Goal: Transaction & Acquisition: Register for event/course

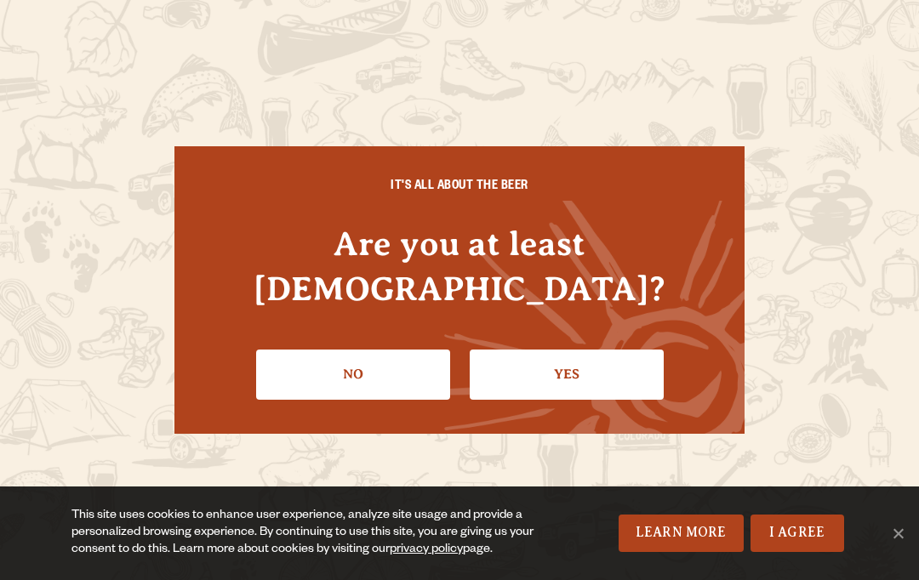
click at [558, 363] on link "Yes" at bounding box center [567, 374] width 194 height 49
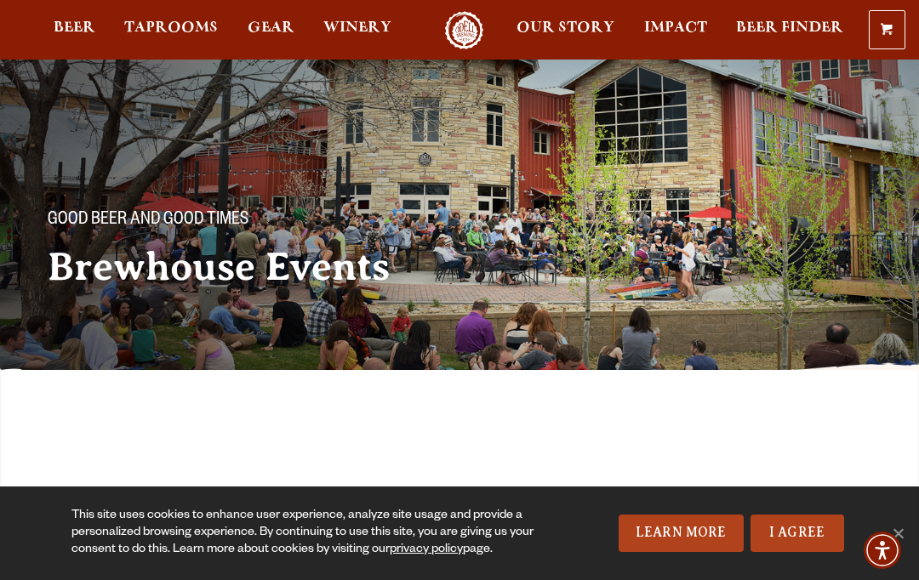
scroll to position [14, 0]
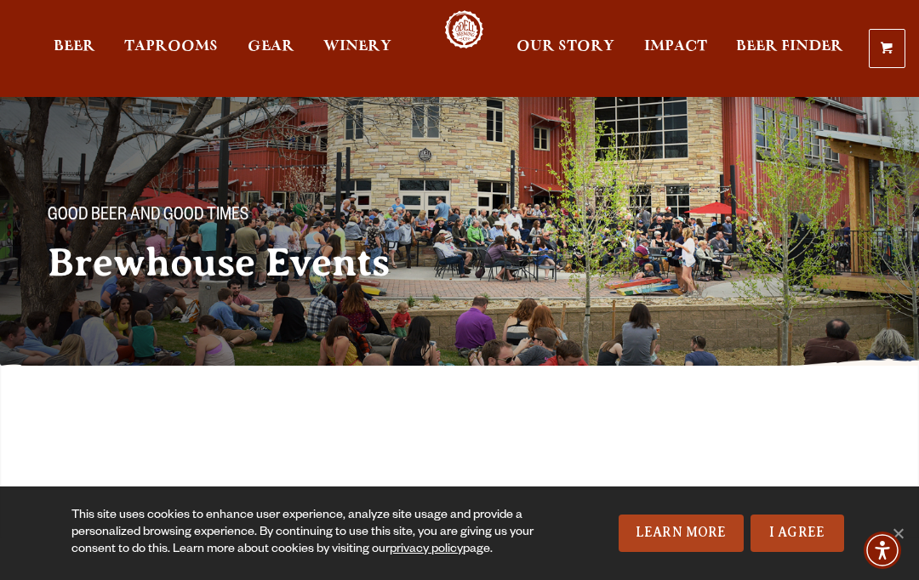
click at [157, 38] on link "Taprooms" at bounding box center [171, 48] width 116 height 77
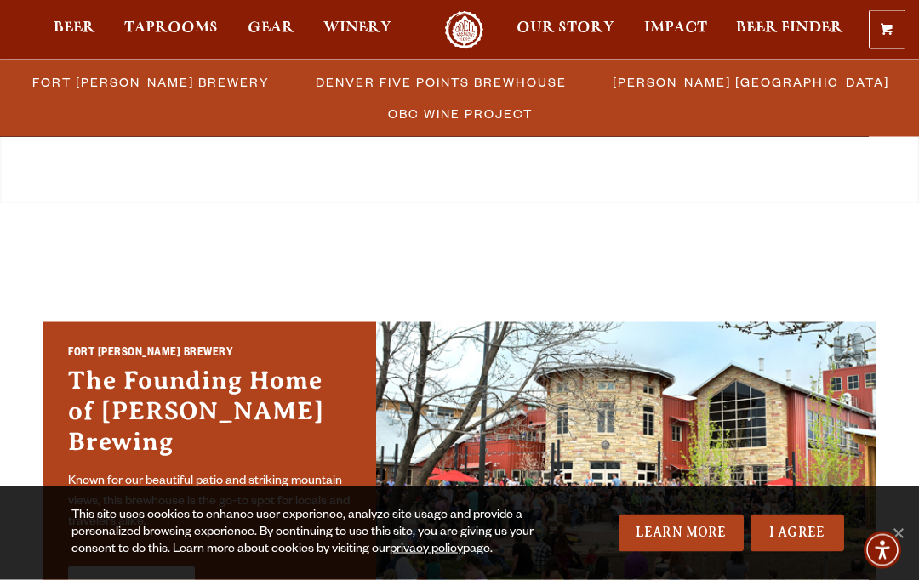
scroll to position [351, 0]
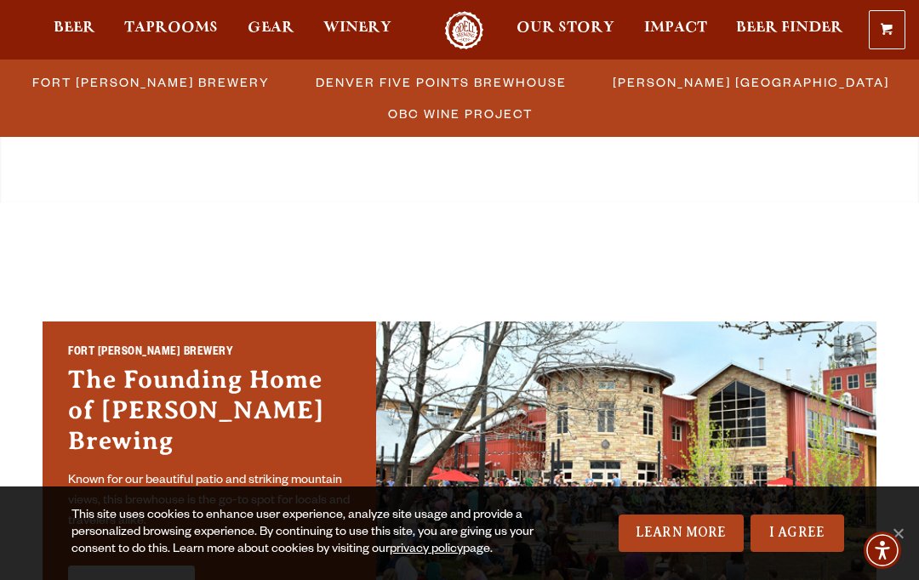
click at [129, 566] on link "See More" at bounding box center [131, 590] width 127 height 48
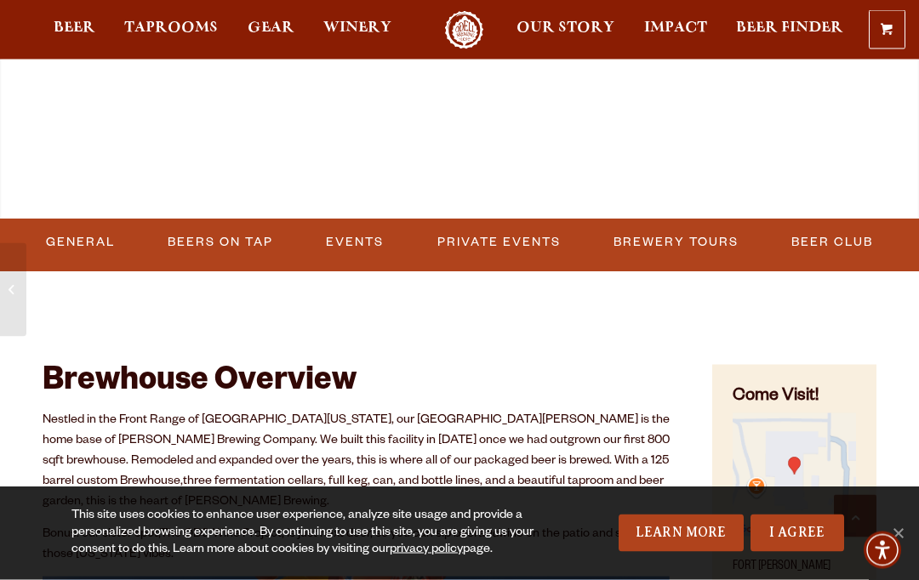
scroll to position [653, 0]
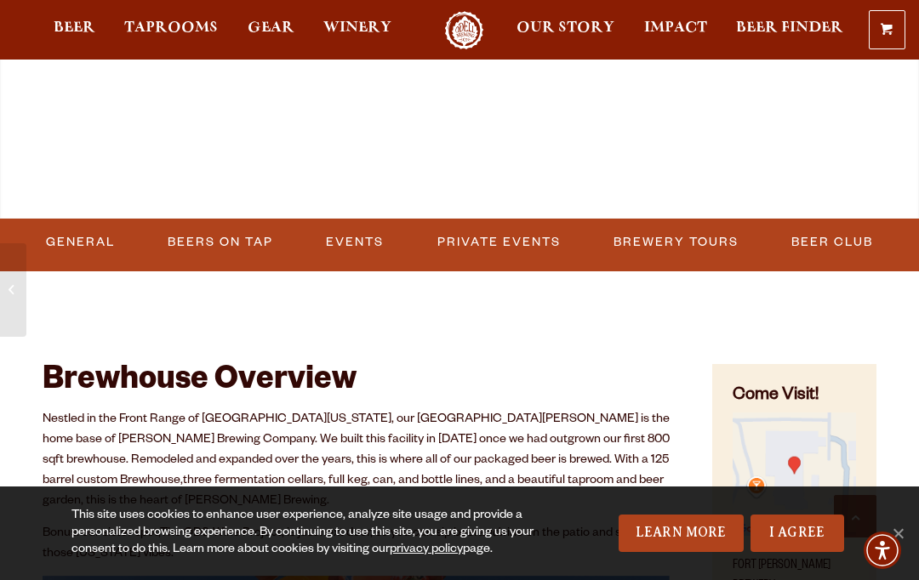
click at [346, 244] on link "Events" at bounding box center [354, 242] width 71 height 39
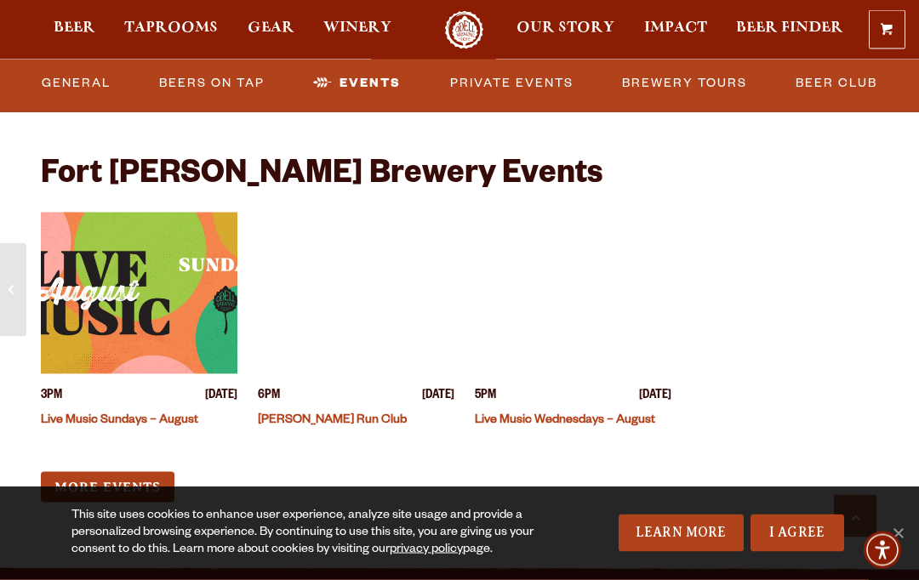
scroll to position [7041, 0]
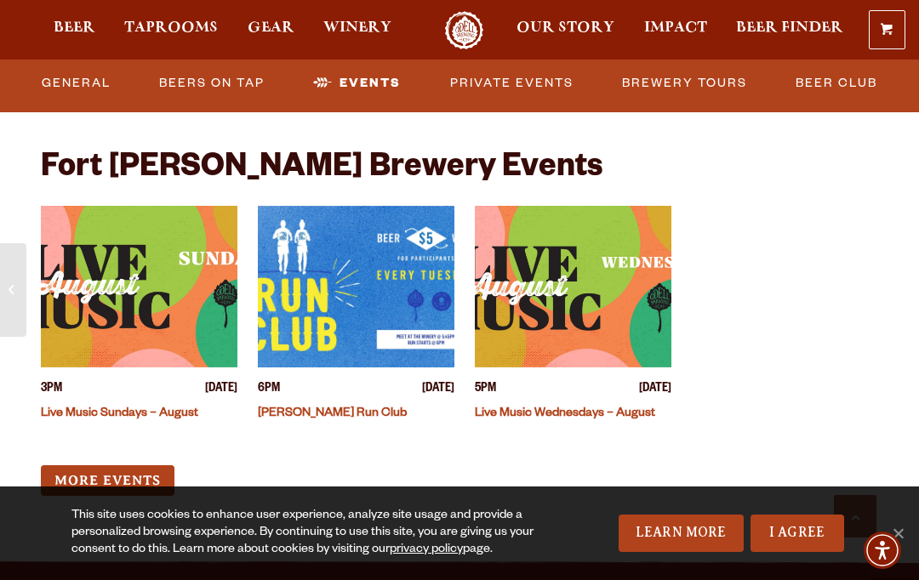
click at [117, 466] on link "More Events" at bounding box center [108, 481] width 134 height 31
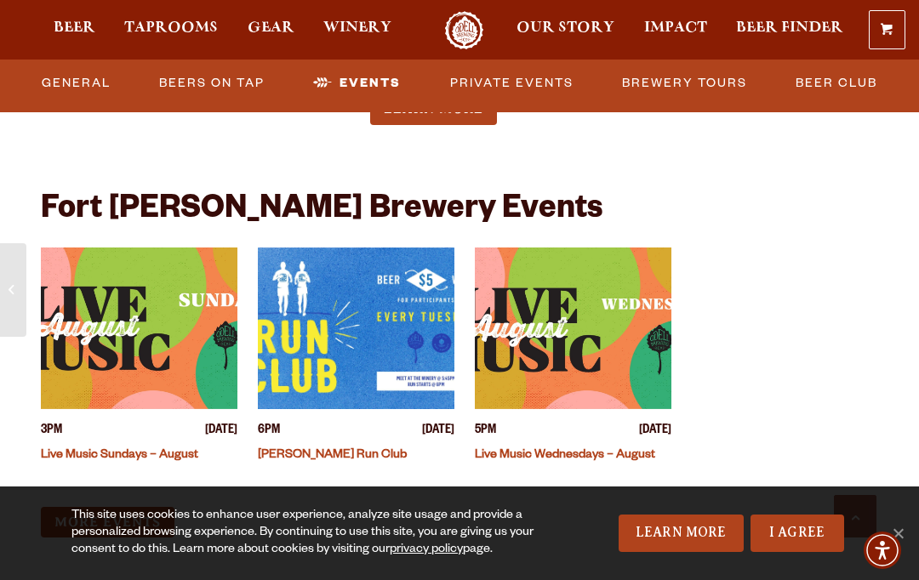
scroll to position [6995, 0]
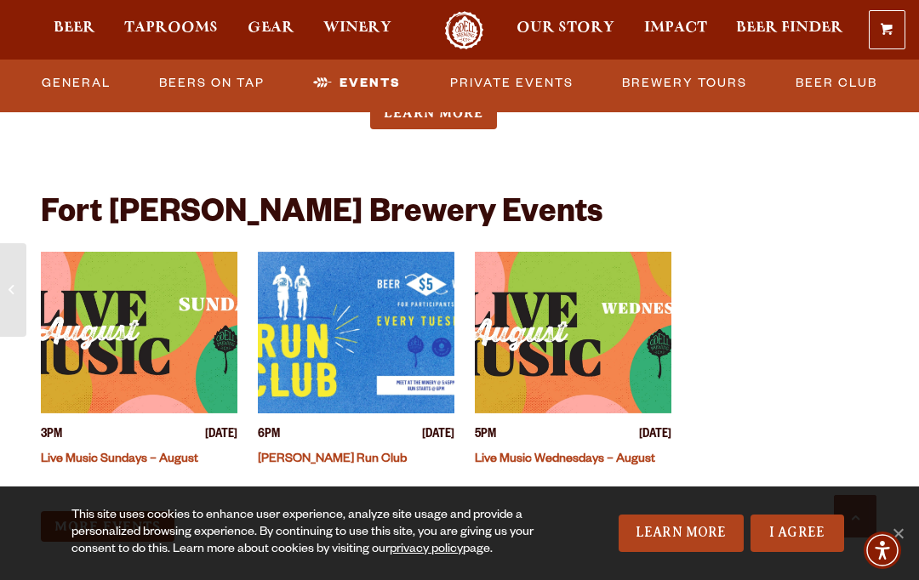
click at [155, 288] on img "View event details" at bounding box center [139, 333] width 197 height 162
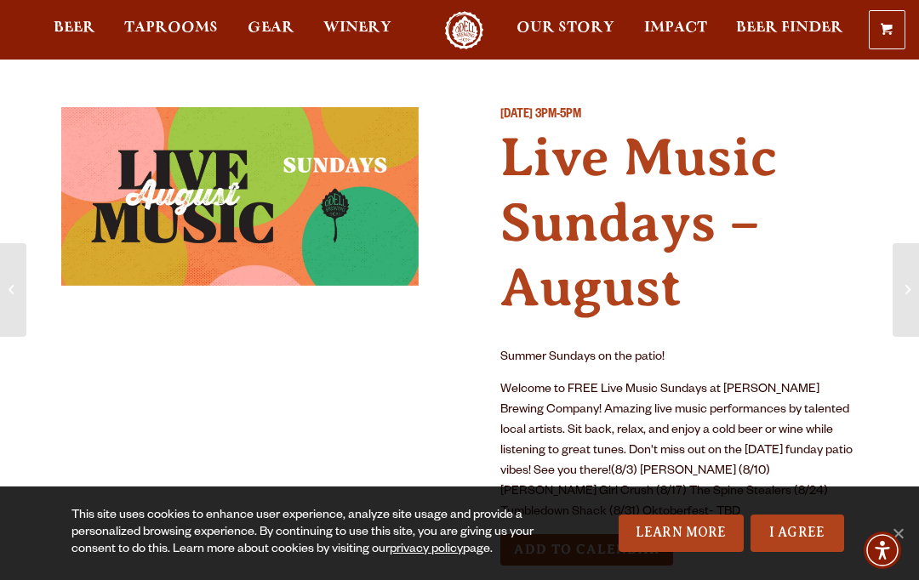
click at [812, 548] on link "I Agree" at bounding box center [798, 533] width 94 height 37
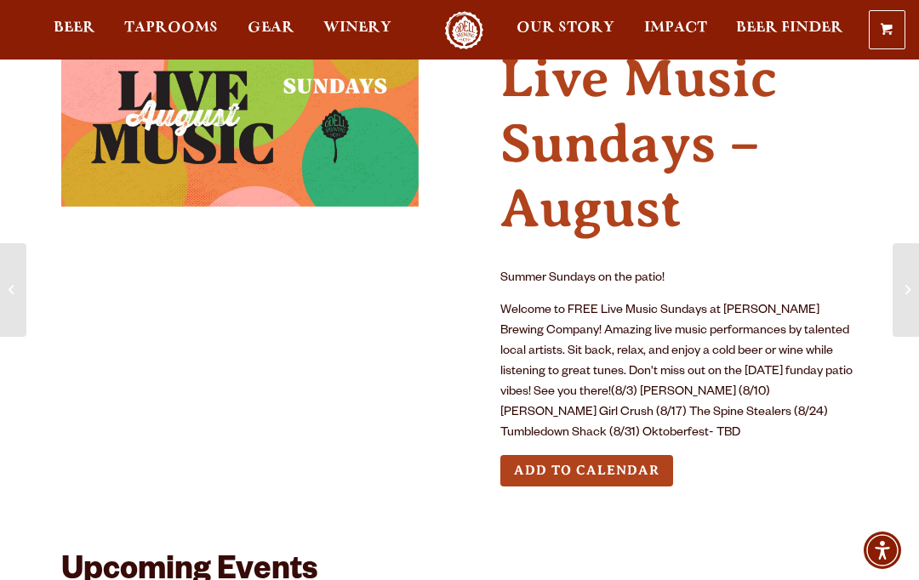
scroll to position [50, 0]
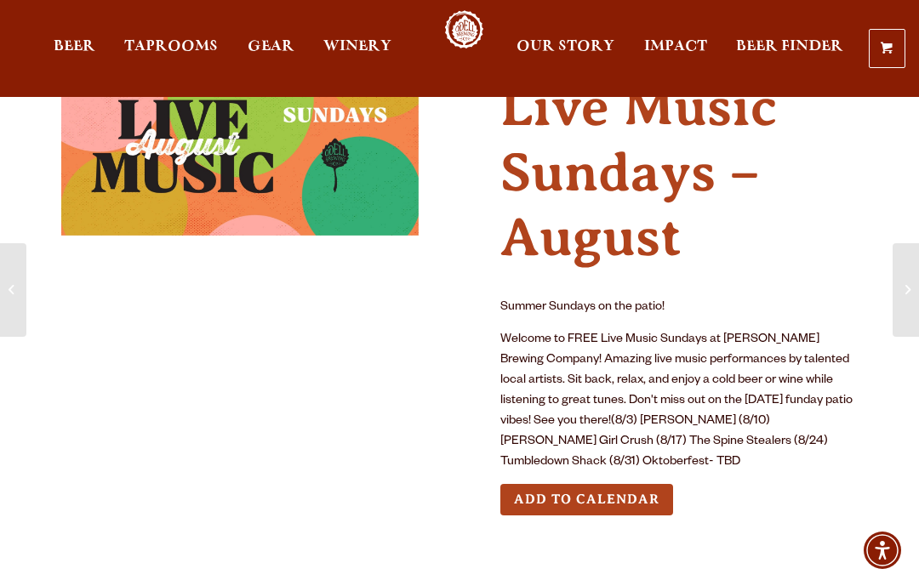
click at [622, 500] on button "Add to Calendar" at bounding box center [586, 499] width 173 height 31
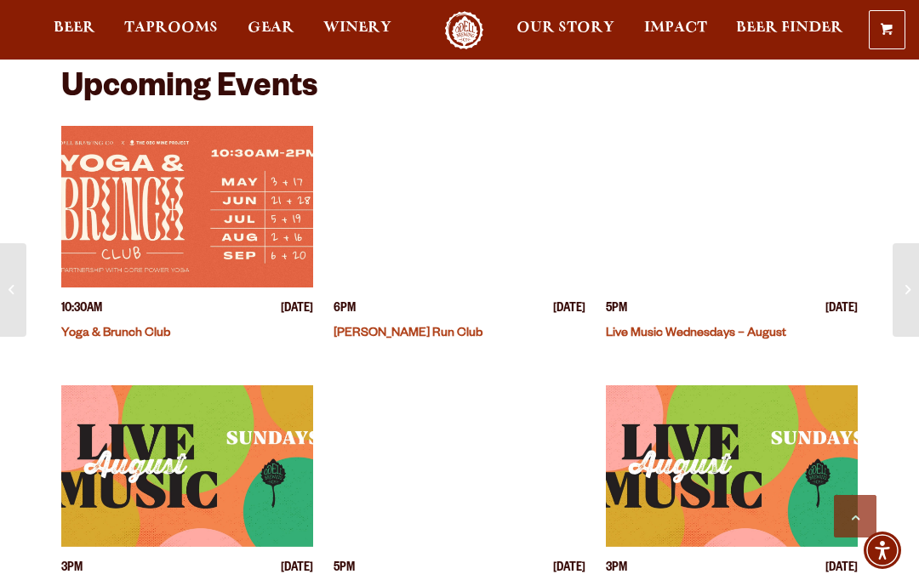
scroll to position [558, 0]
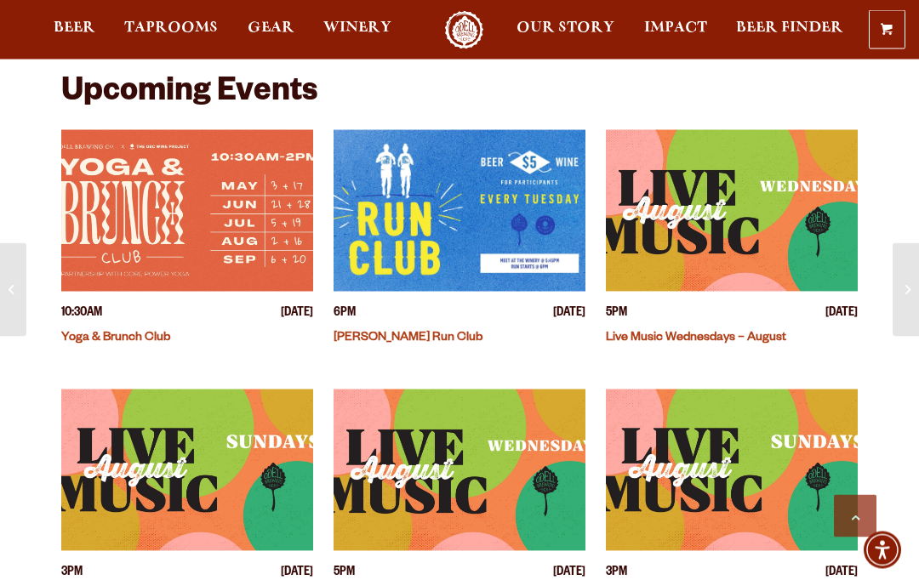
click at [761, 213] on img "View event details" at bounding box center [732, 211] width 252 height 162
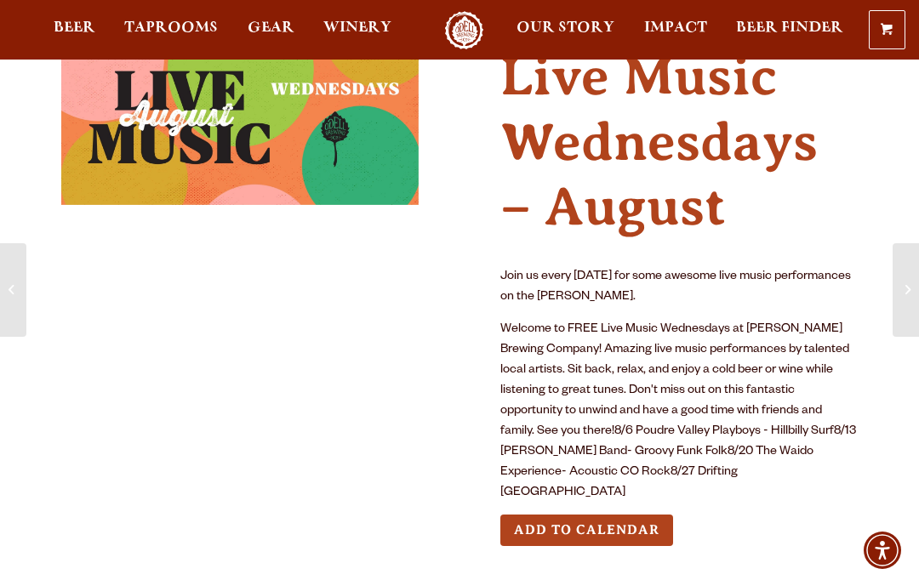
scroll to position [88, 0]
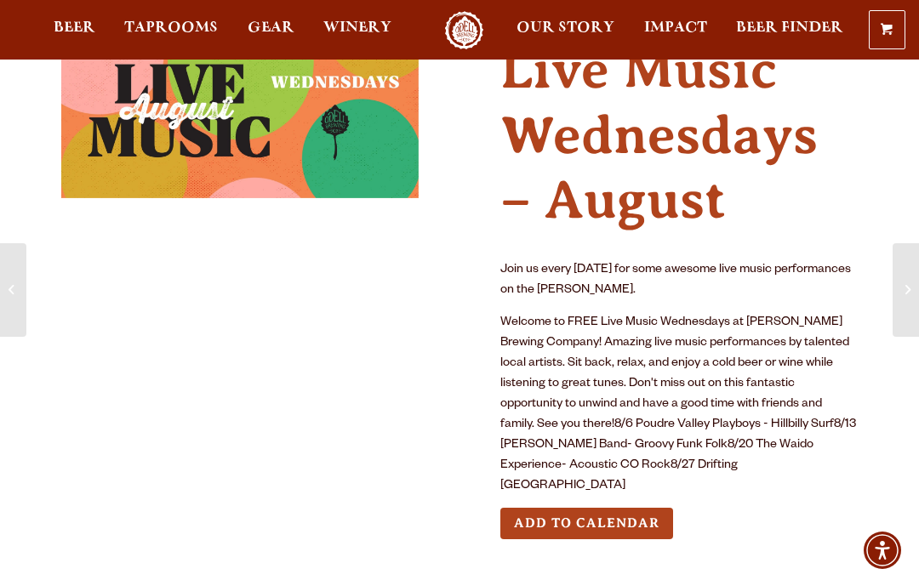
click at [635, 508] on button "Add to Calendar" at bounding box center [586, 523] width 173 height 31
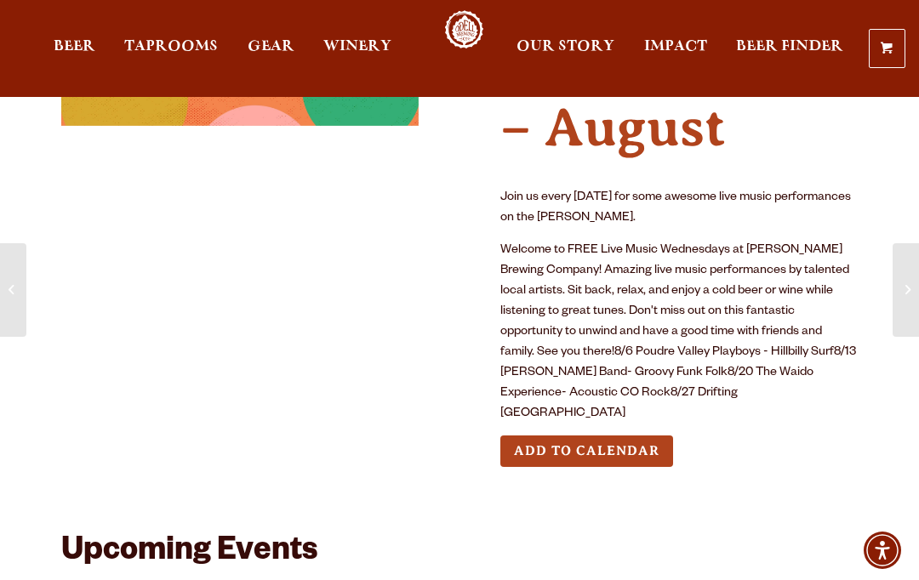
click at [617, 436] on button "Add to Calendar" at bounding box center [586, 451] width 173 height 31
click at [607, 436] on button "Add to Calendar" at bounding box center [586, 451] width 173 height 31
click at [627, 436] on button "Add to Calendar" at bounding box center [586, 451] width 173 height 31
click at [612, 436] on button "Add to Calendar" at bounding box center [586, 451] width 173 height 31
click at [616, 436] on button "Add to Calendar" at bounding box center [586, 451] width 173 height 31
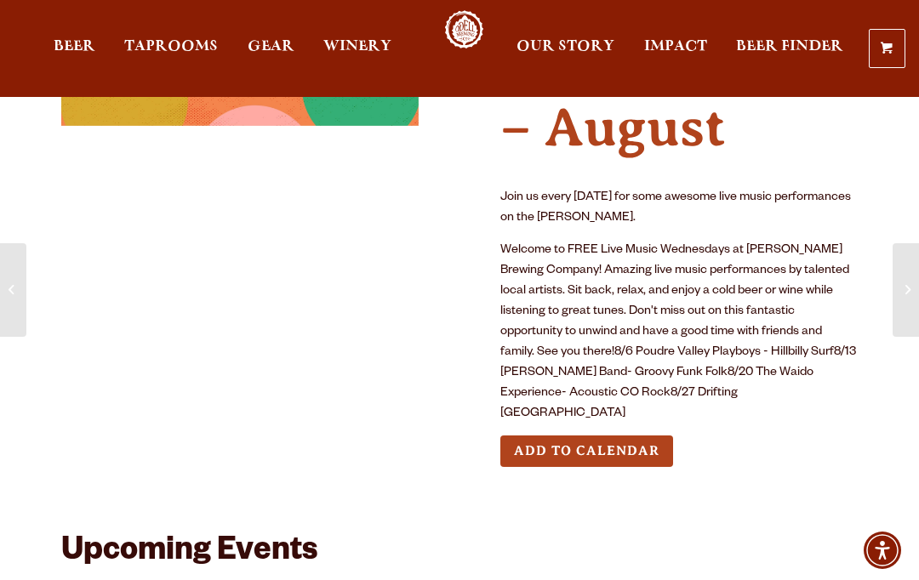
click at [626, 436] on button "Add to Calendar" at bounding box center [586, 451] width 173 height 31
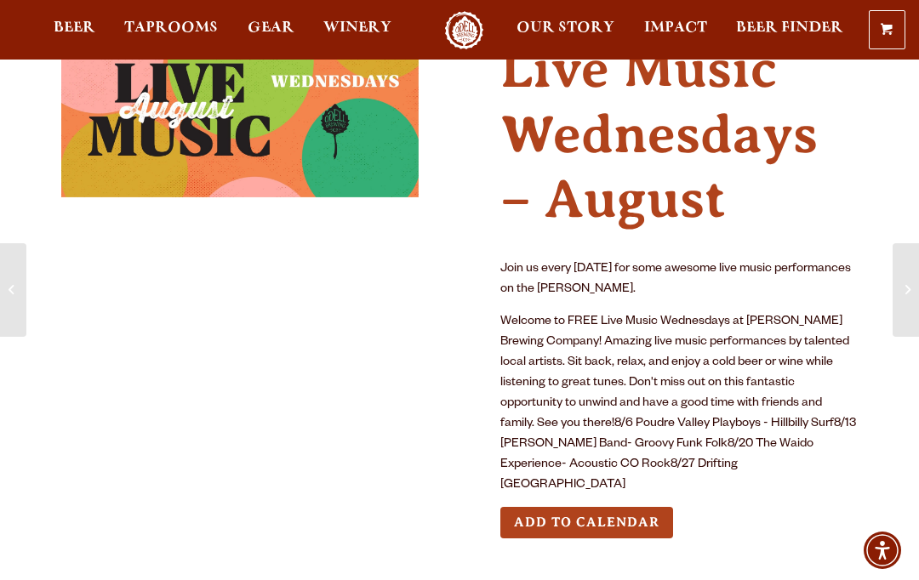
scroll to position [0, 0]
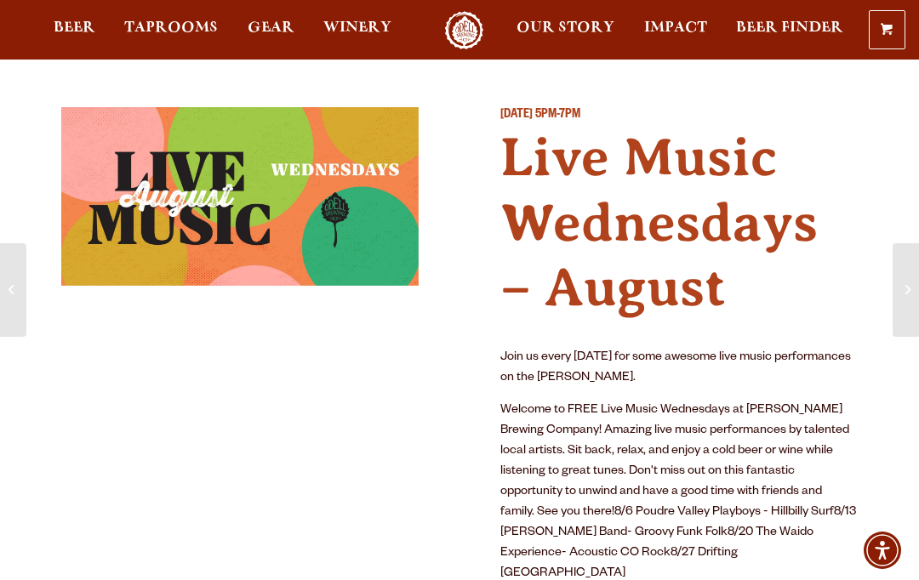
click at [772, 425] on p "Welcome to FREE Live Music Wednesdays at Odell Brewing Company! Amazing live mu…" at bounding box center [678, 493] width 357 height 184
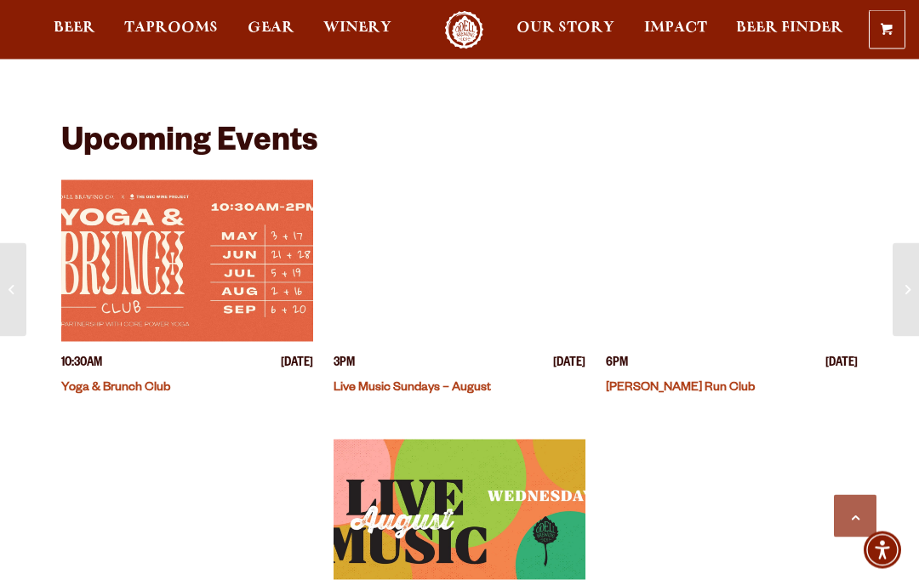
scroll to position [596, 0]
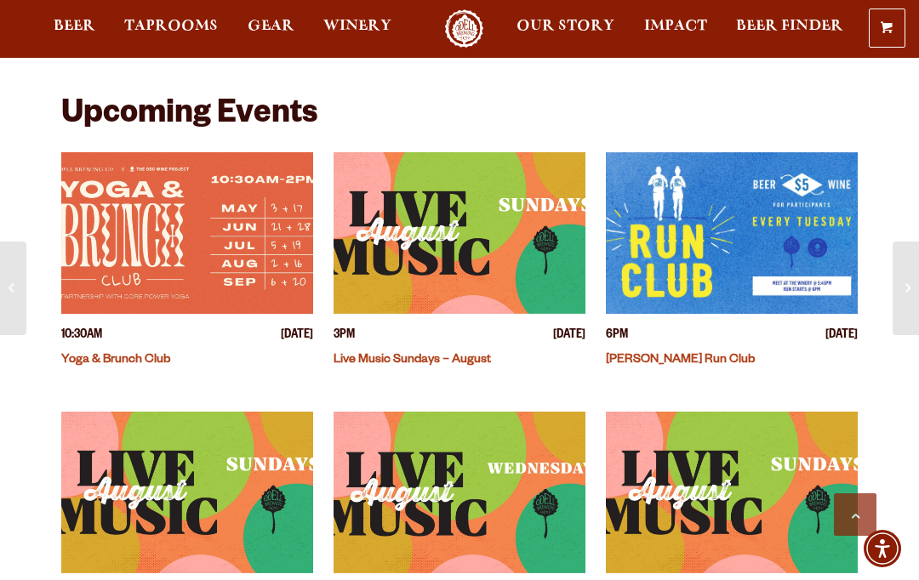
click at [508, 234] on img "View event details" at bounding box center [460, 235] width 252 height 162
